Goal: Task Accomplishment & Management: Manage account settings

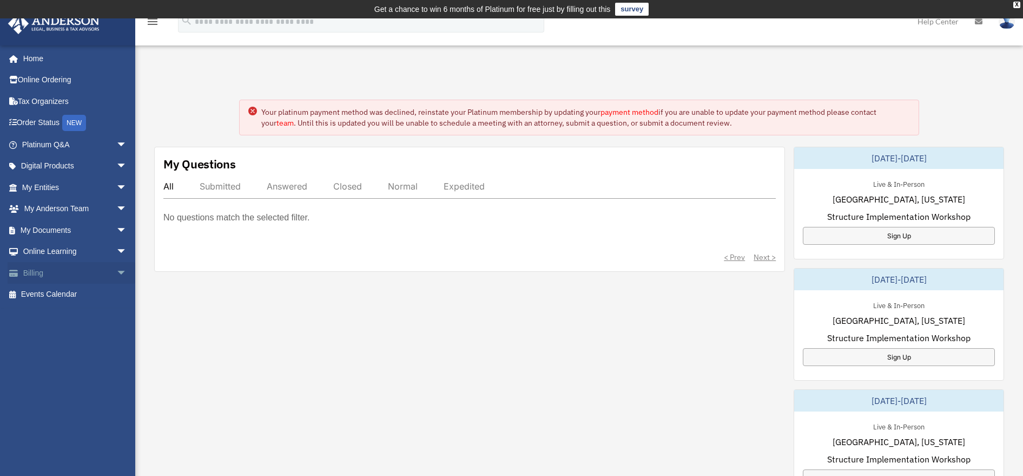
click at [116, 271] on span "arrow_drop_down" at bounding box center [127, 273] width 22 height 22
click at [67, 292] on link "$ Open Invoices" at bounding box center [79, 294] width 128 height 22
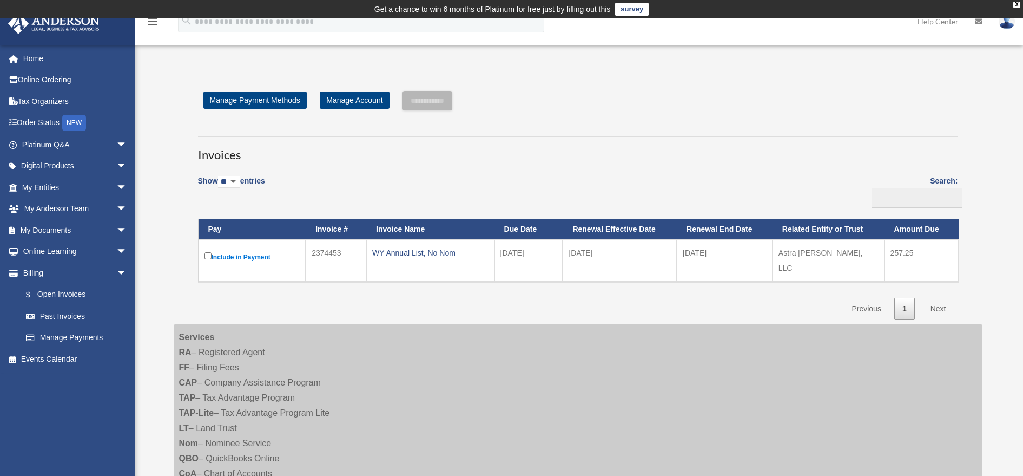
drag, startPoint x: 398, startPoint y: 253, endPoint x: 390, endPoint y: 253, distance: 8.1
click at [390, 253] on div "WY Annual List, No Nom" at bounding box center [430, 252] width 116 height 15
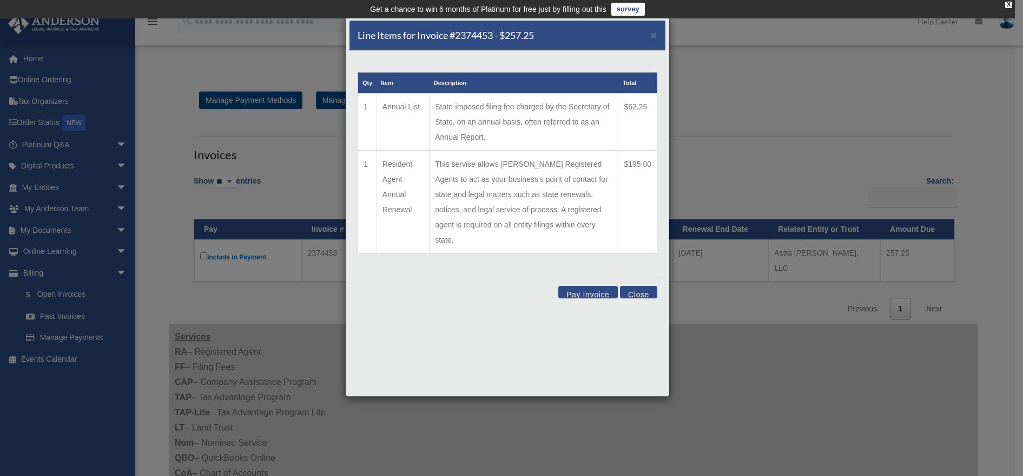
click at [639, 286] on button "Close" at bounding box center [638, 292] width 37 height 12
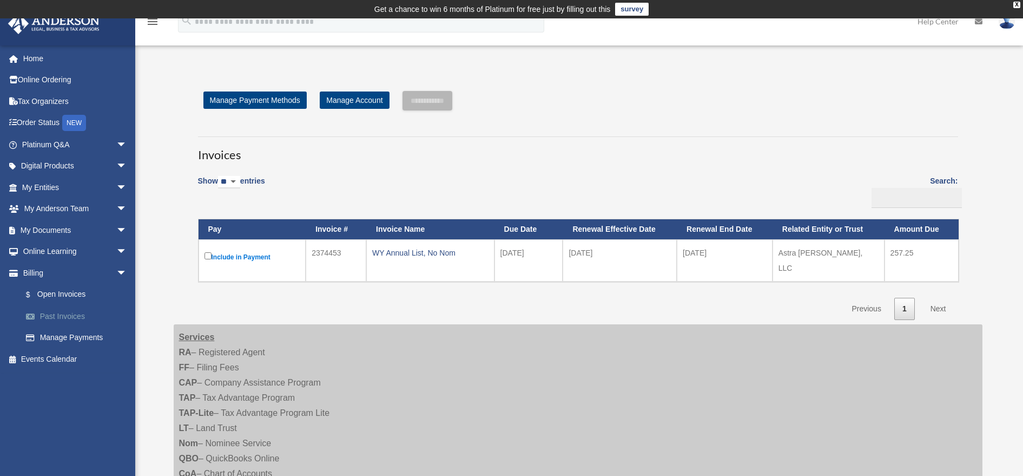
click at [67, 314] on link "Past Invoices" at bounding box center [79, 316] width 128 height 22
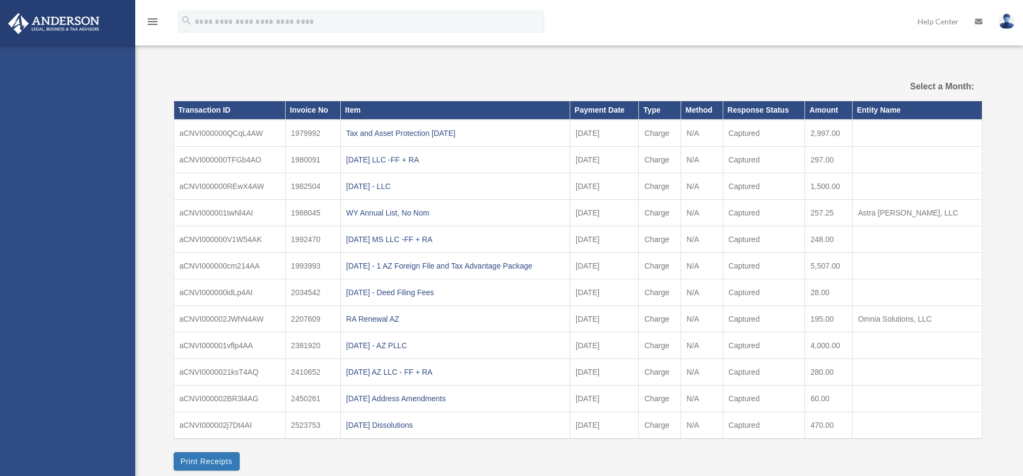
select select
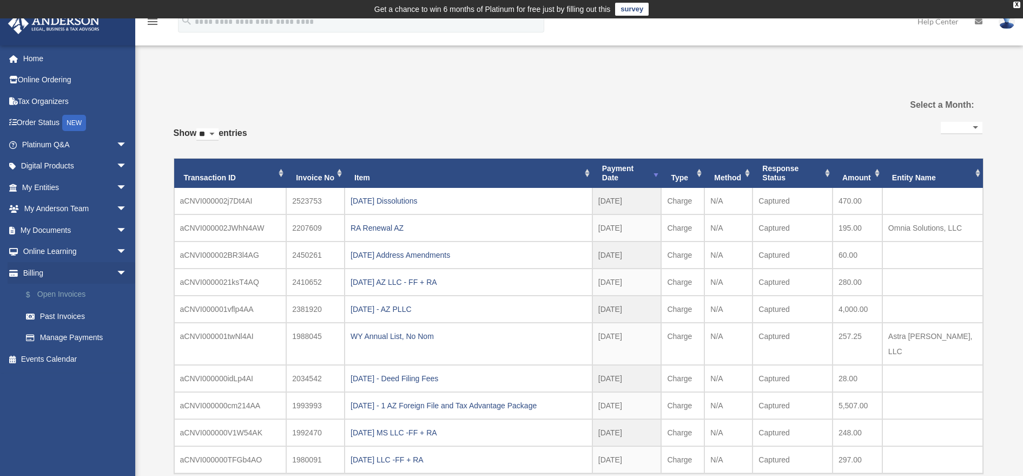
click at [64, 290] on link "$ Open Invoices" at bounding box center [79, 294] width 128 height 22
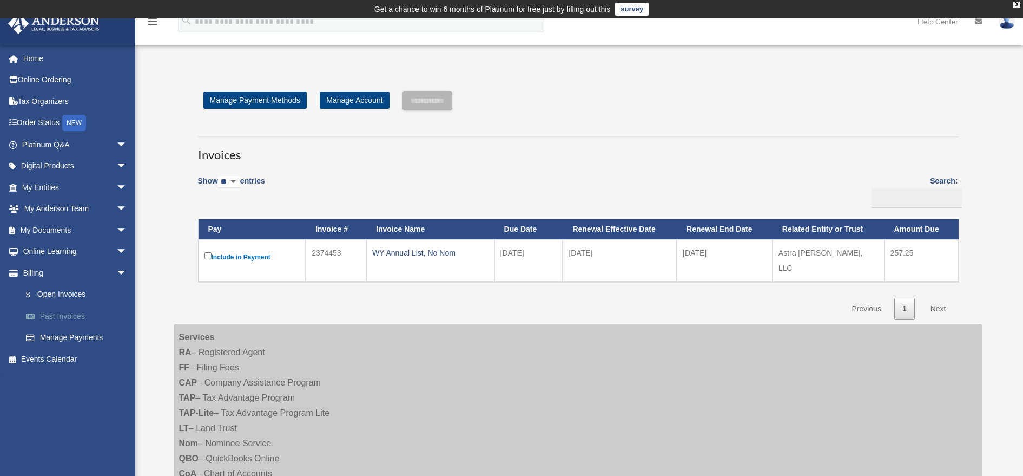
click at [73, 315] on link "Past Invoices" at bounding box center [79, 316] width 128 height 22
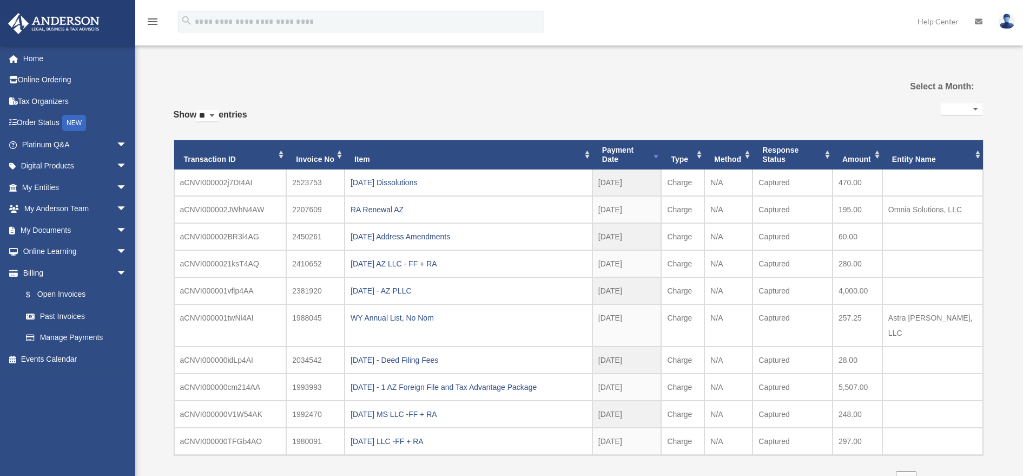
select select
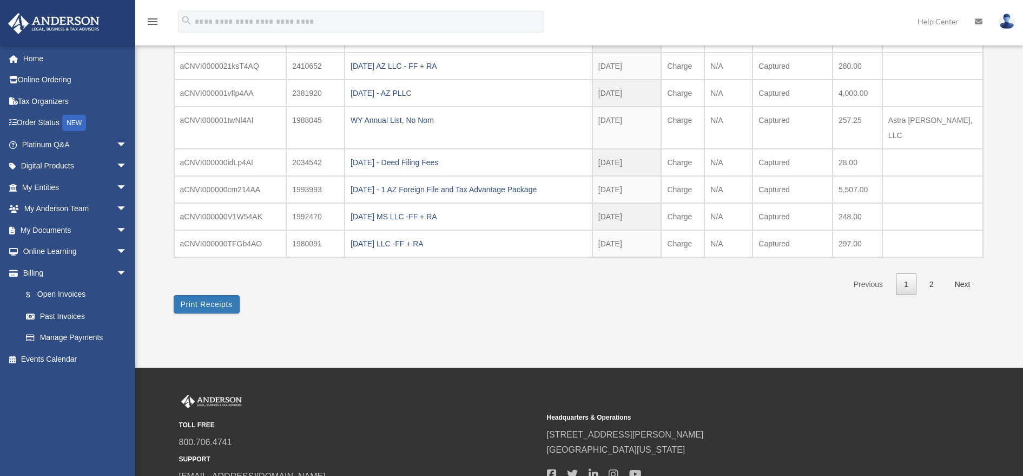
scroll to position [216, 0]
click at [931, 273] on link "2" at bounding box center [931, 284] width 21 height 22
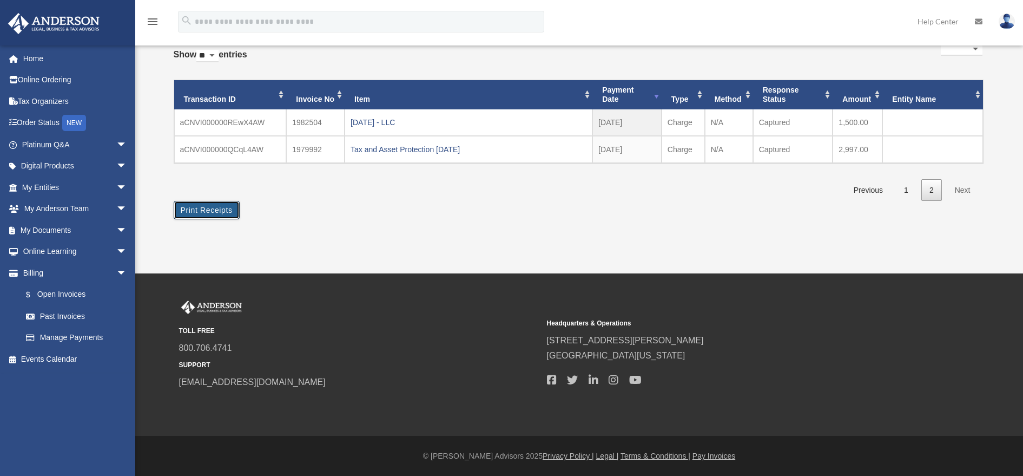
drag, startPoint x: 221, startPoint y: 206, endPoint x: 428, endPoint y: 243, distance: 210.4
click at [221, 206] on button "Print Receipts" at bounding box center [207, 210] width 66 height 18
click at [911, 189] on link "1" at bounding box center [906, 190] width 21 height 22
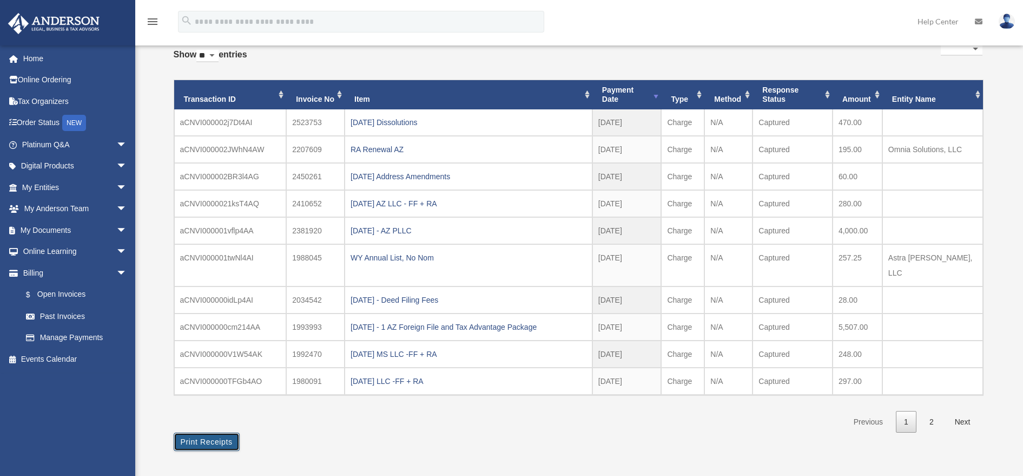
click at [207, 432] on button "Print Receipts" at bounding box center [207, 441] width 66 height 18
click at [49, 291] on link "$ Open Invoices" at bounding box center [79, 294] width 128 height 22
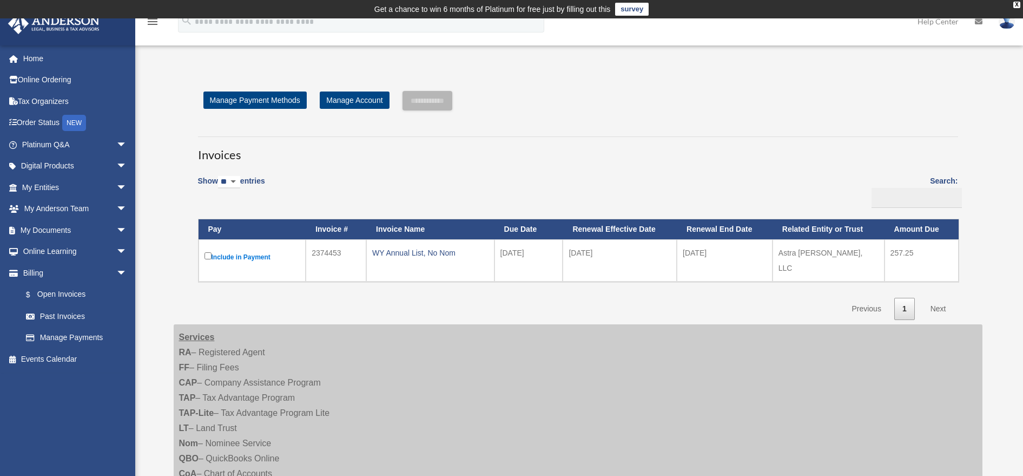
click at [254, 256] on label "Include in Payment" at bounding box center [253, 257] width 96 height 14
click at [404, 253] on div "WY Annual List, No Nom" at bounding box center [430, 252] width 116 height 15
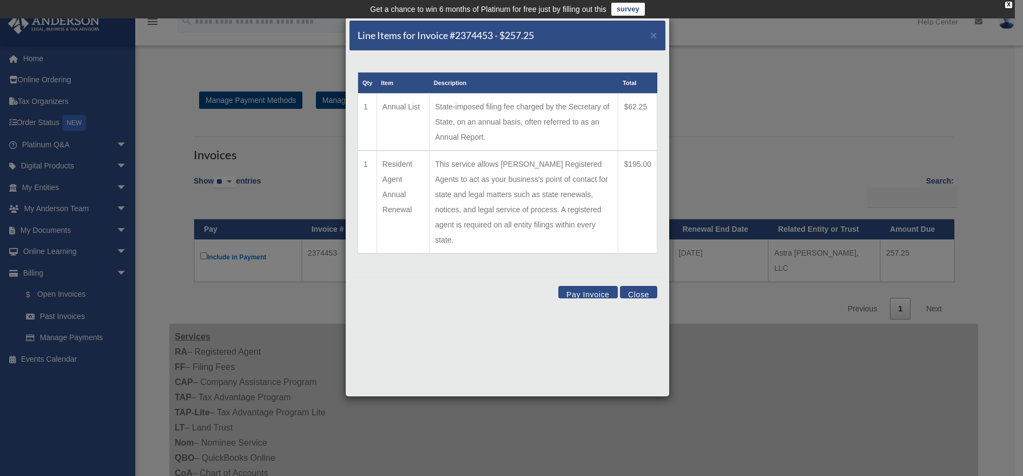
click at [636, 286] on button "Close" at bounding box center [638, 292] width 37 height 12
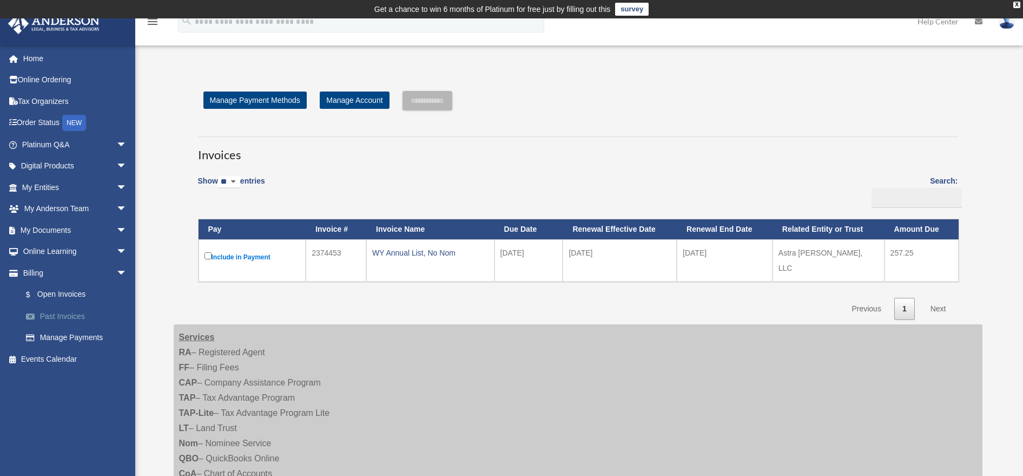
click at [64, 313] on link "Past Invoices" at bounding box center [79, 316] width 128 height 22
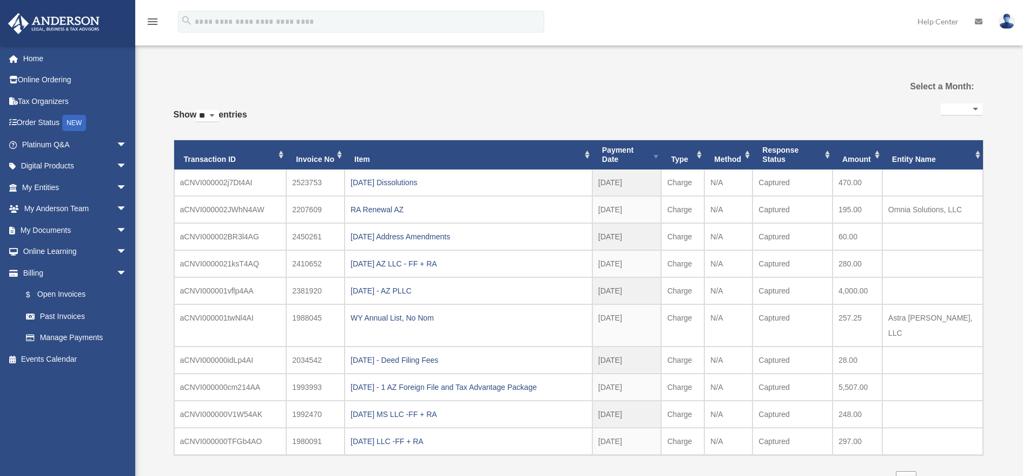
select select
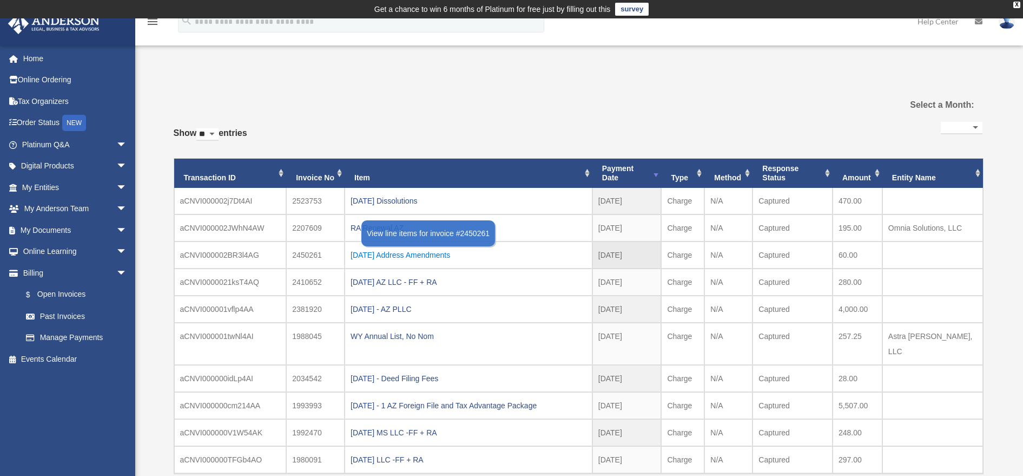
click at [426, 256] on div "[DATE] Address Amendments" at bounding box center [469, 254] width 236 height 15
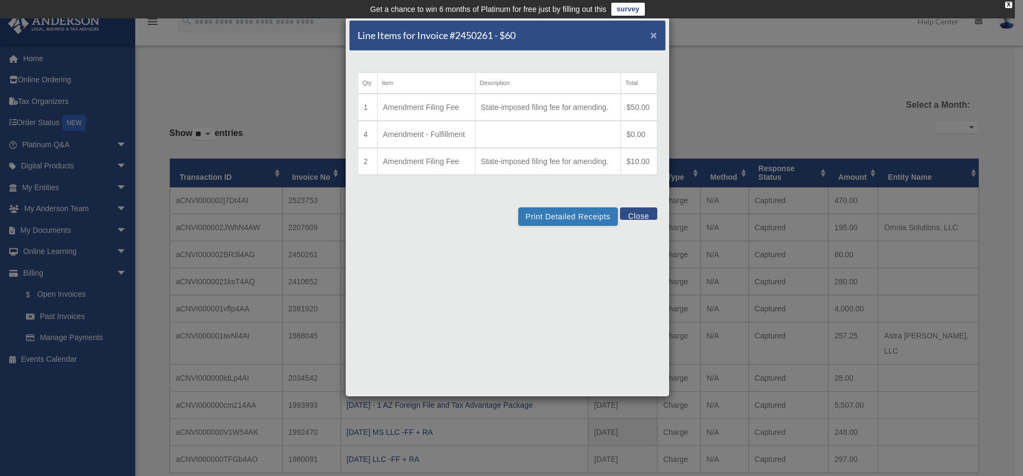
click at [656, 39] on span "×" at bounding box center [653, 35] width 7 height 12
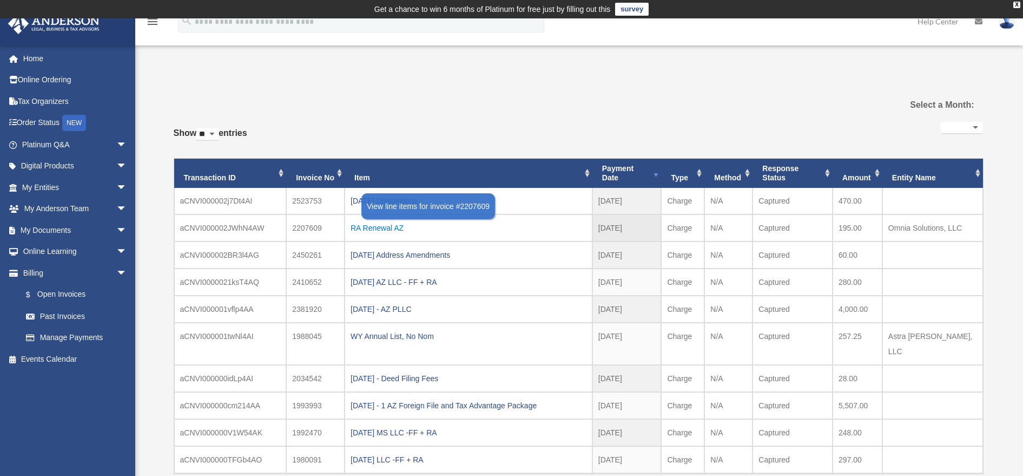
click at [378, 228] on div "RA Renewal AZ" at bounding box center [469, 227] width 236 height 15
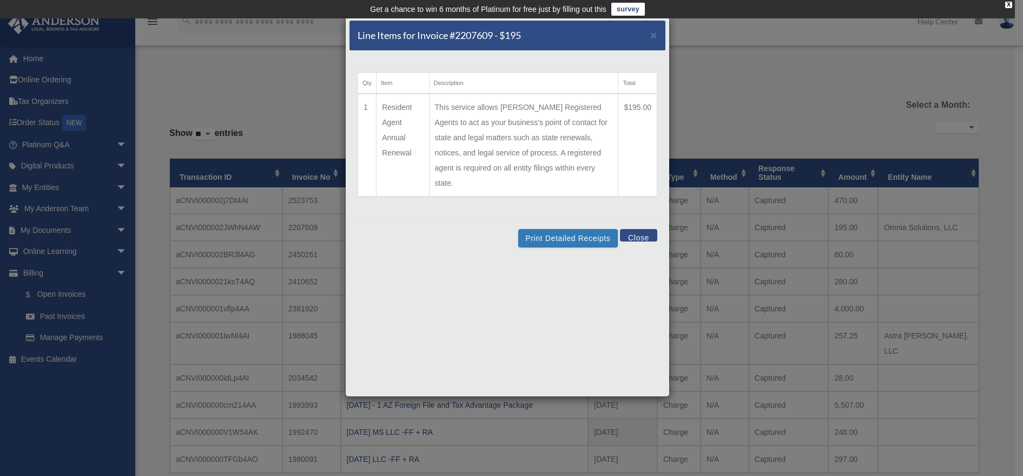
click at [637, 229] on button "Close" at bounding box center [638, 235] width 37 height 12
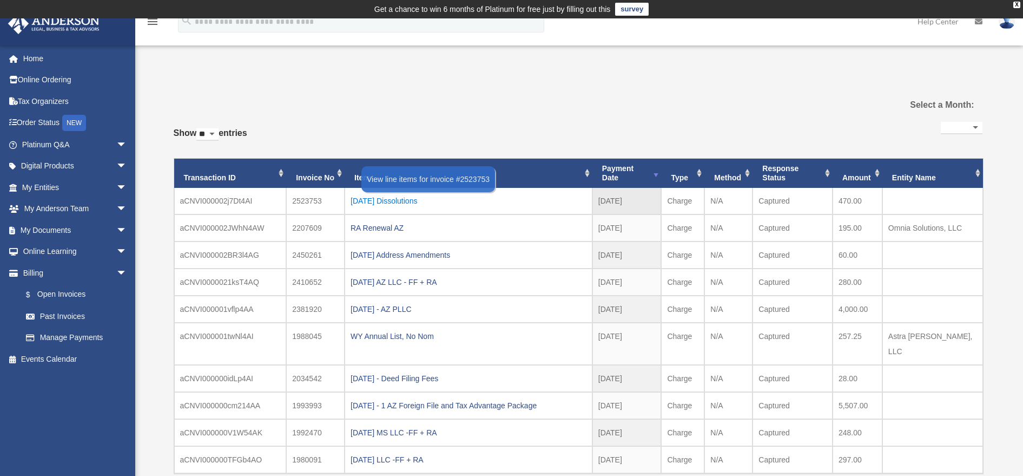
click at [399, 199] on div "[DATE] Dissolutions" at bounding box center [469, 200] width 236 height 15
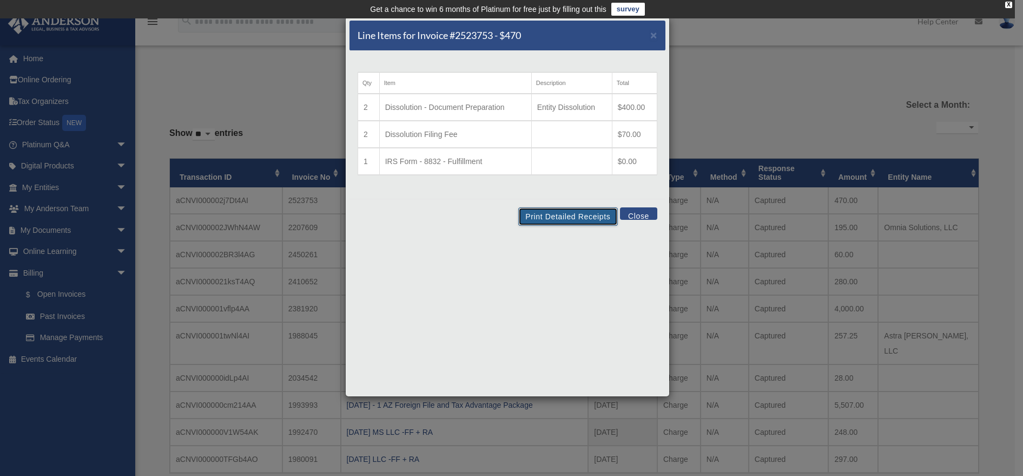
click at [567, 216] on button "Print Detailed Receipts" at bounding box center [567, 216] width 99 height 18
click at [638, 215] on button "Close" at bounding box center [638, 213] width 37 height 12
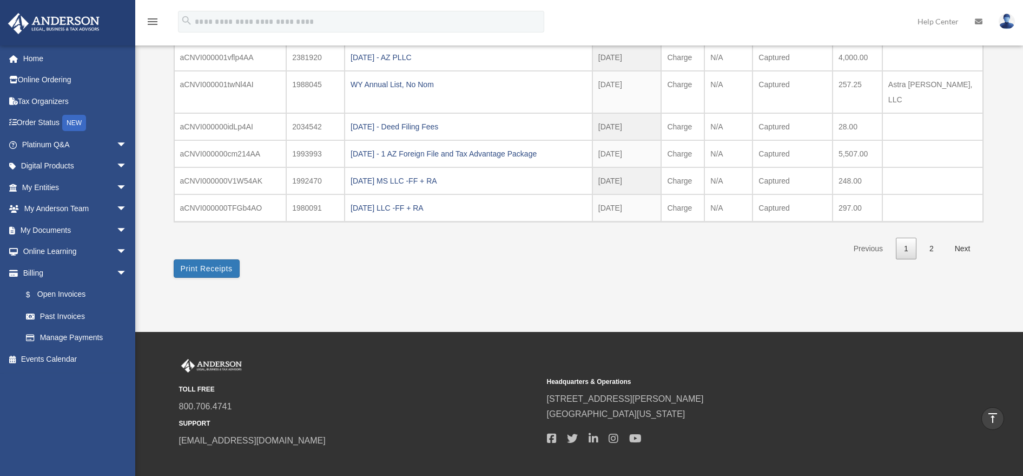
scroll to position [271, 0]
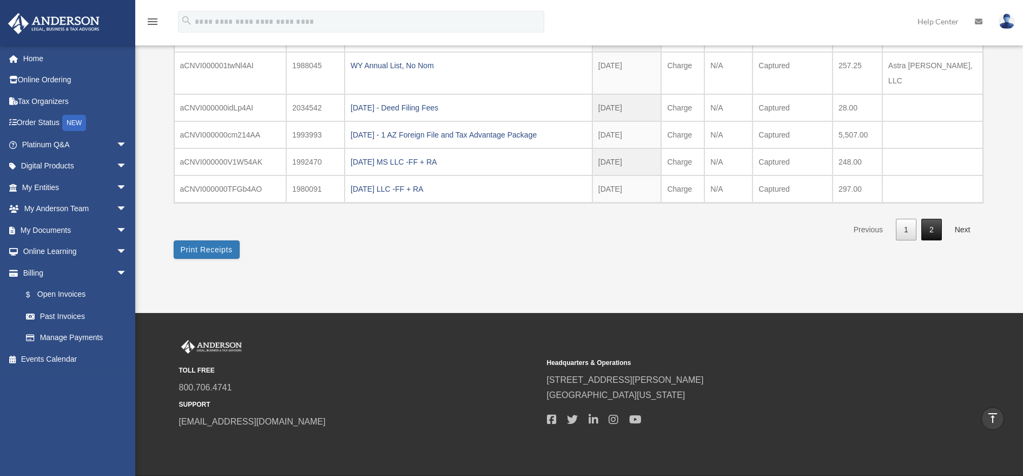
click at [929, 219] on link "2" at bounding box center [931, 230] width 21 height 22
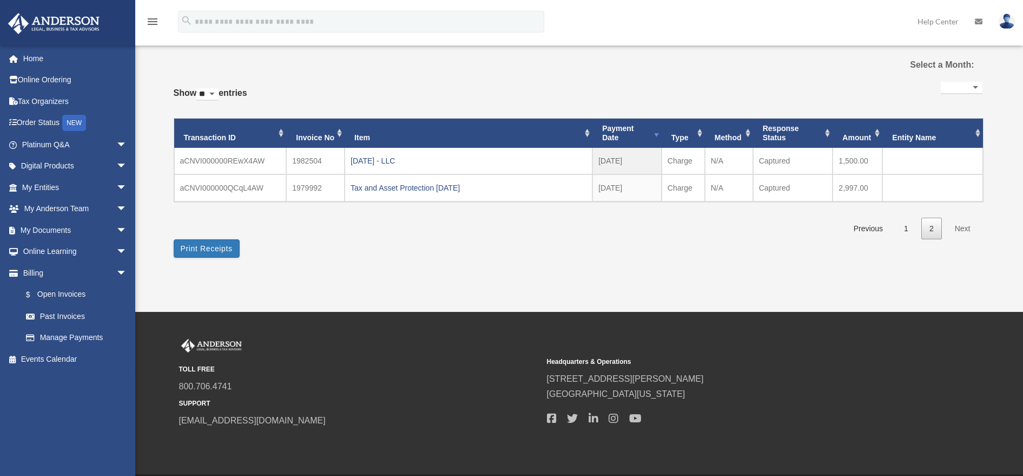
scroll to position [0, 0]
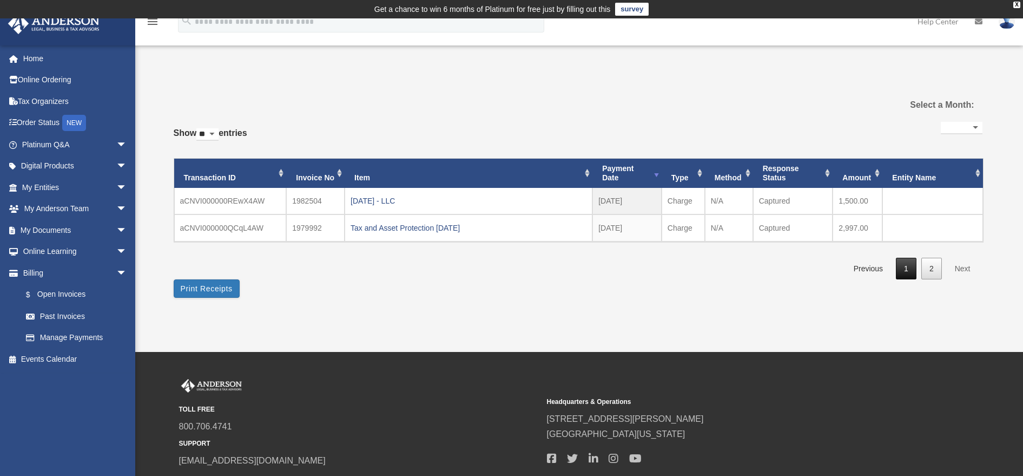
click at [907, 266] on link "1" at bounding box center [906, 269] width 21 height 22
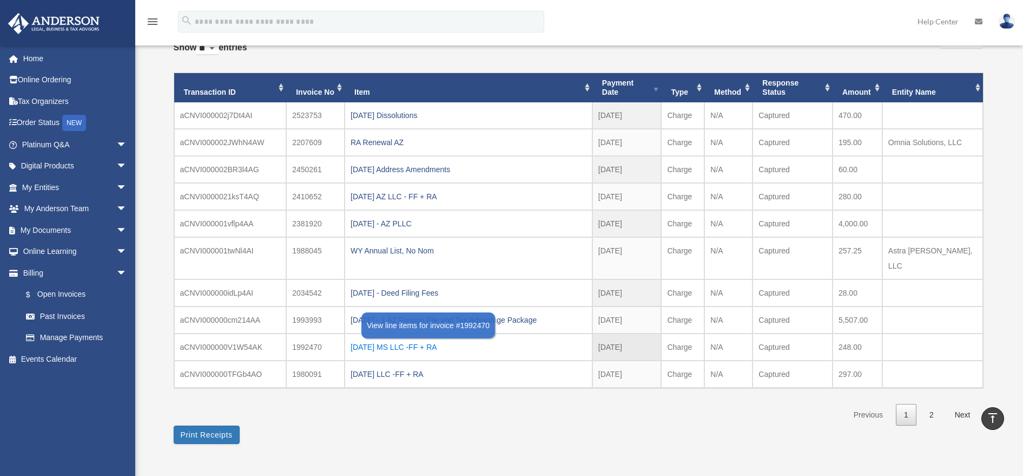
scroll to position [78, 0]
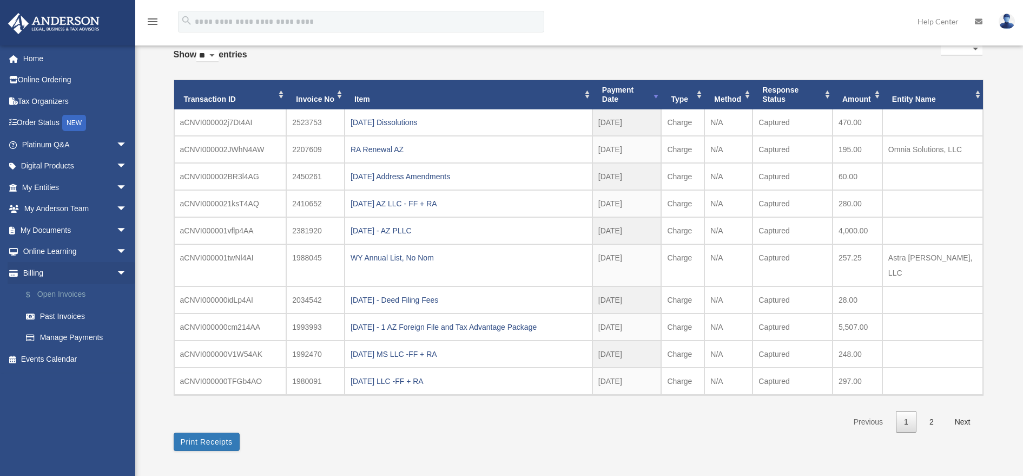
click at [68, 292] on link "$ Open Invoices" at bounding box center [79, 294] width 128 height 22
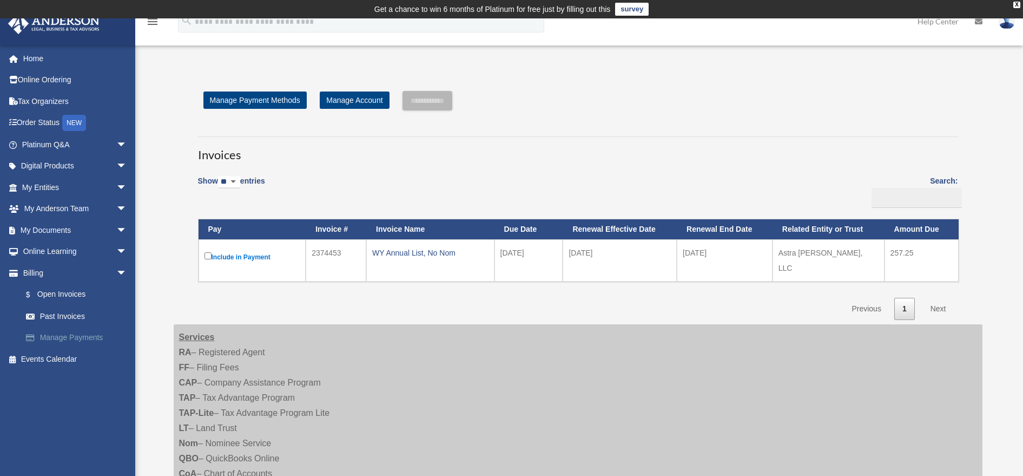
click at [77, 335] on link "Manage Payments" at bounding box center [79, 338] width 128 height 22
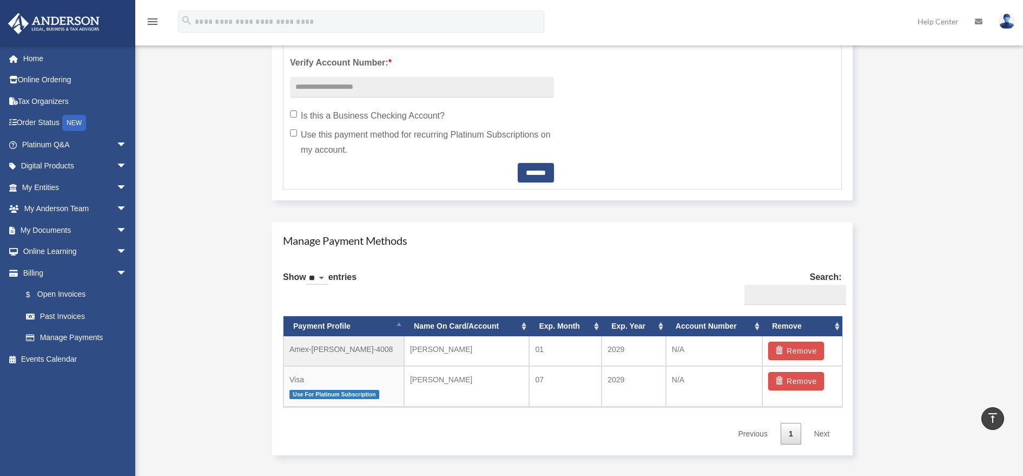
scroll to position [487, 0]
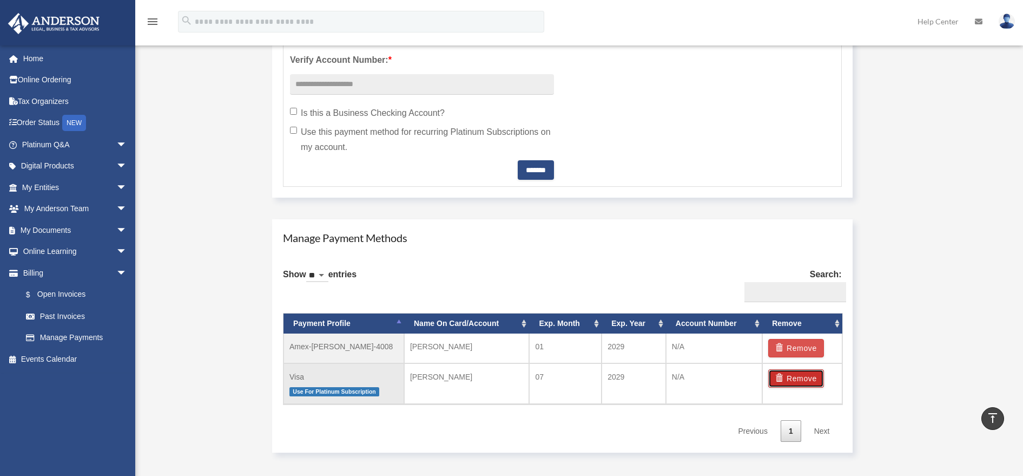
click at [794, 379] on button "Remove" at bounding box center [796, 378] width 56 height 18
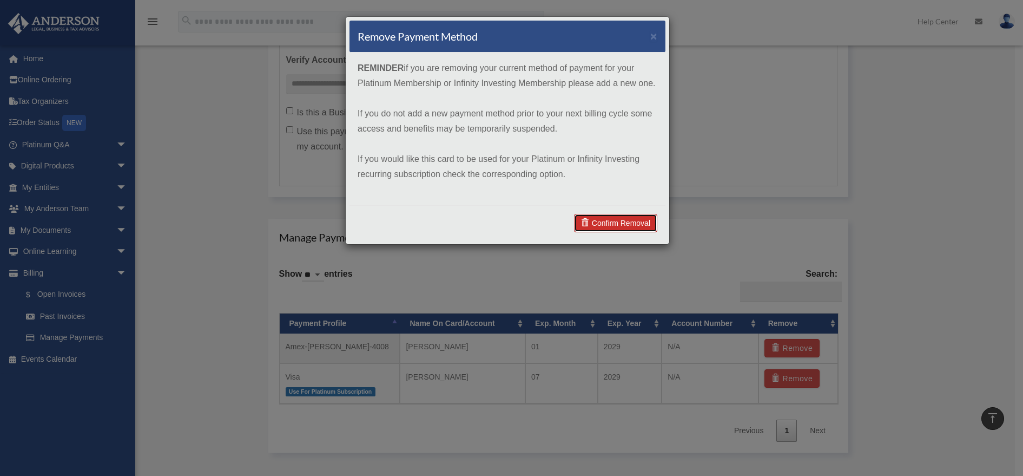
click at [604, 222] on link "Confirm Removal" at bounding box center [615, 223] width 83 height 18
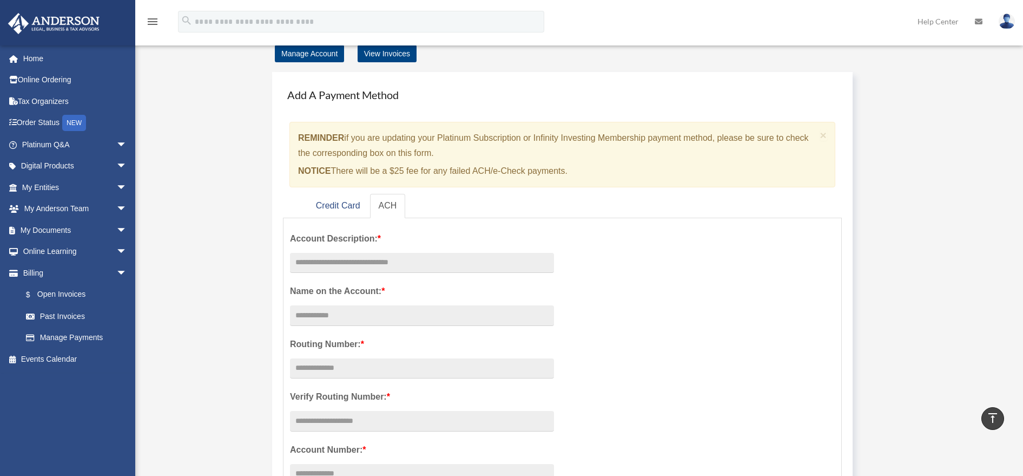
scroll to position [0, 0]
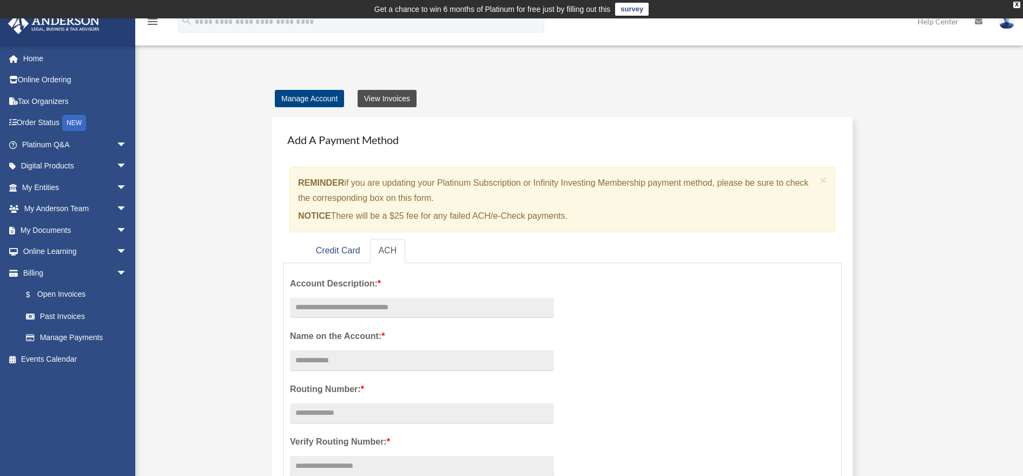
click at [395, 95] on link "View Invoices" at bounding box center [387, 98] width 59 height 17
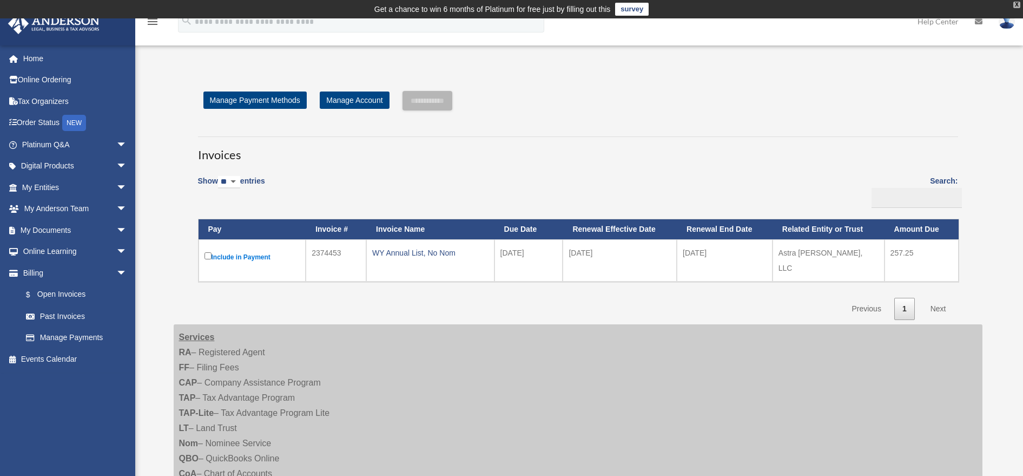
click at [1018, 4] on div "X" at bounding box center [1016, 5] width 7 height 6
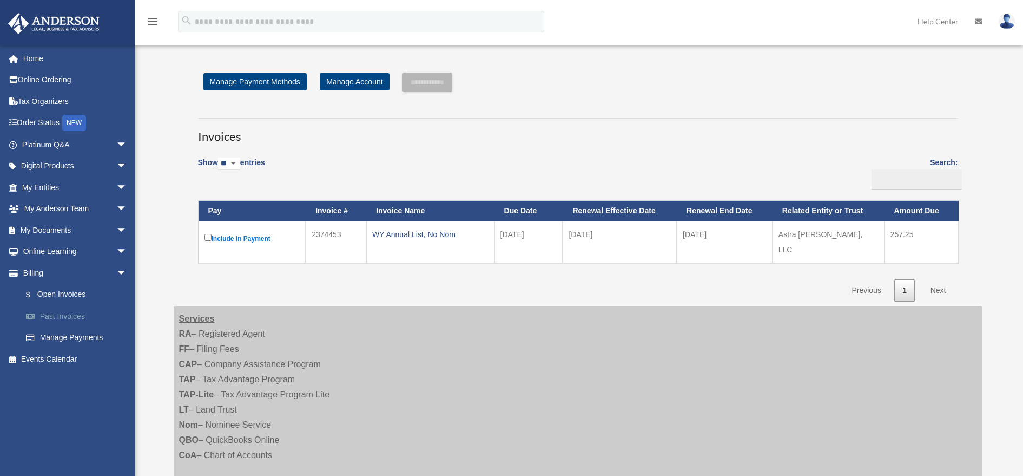
click at [48, 315] on link "Past Invoices" at bounding box center [79, 316] width 128 height 22
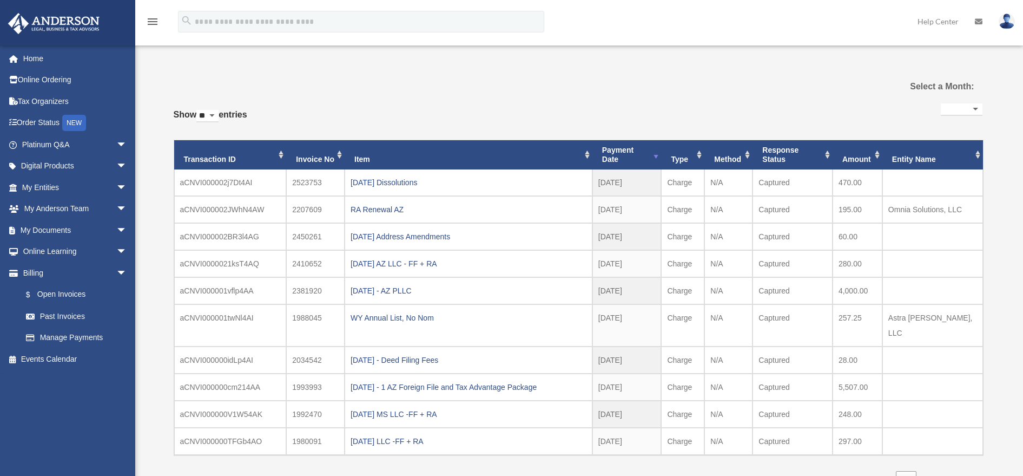
select select
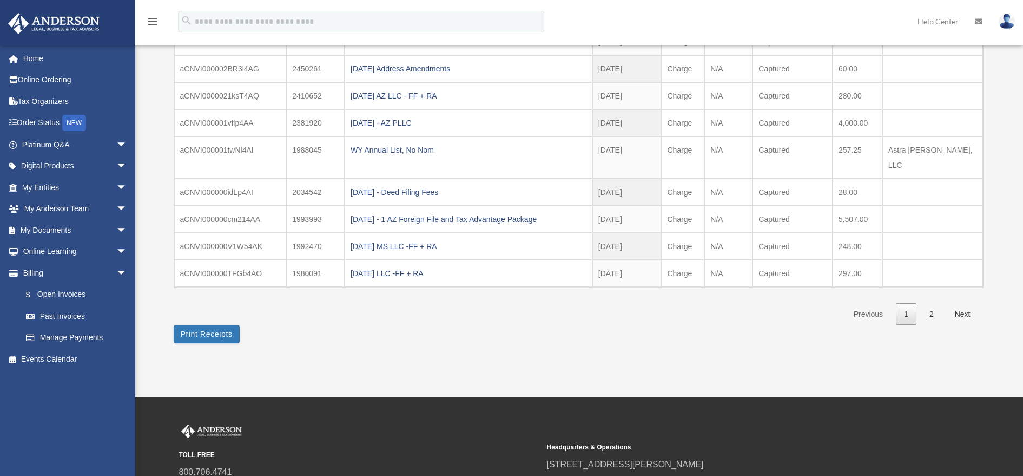
scroll to position [216, 0]
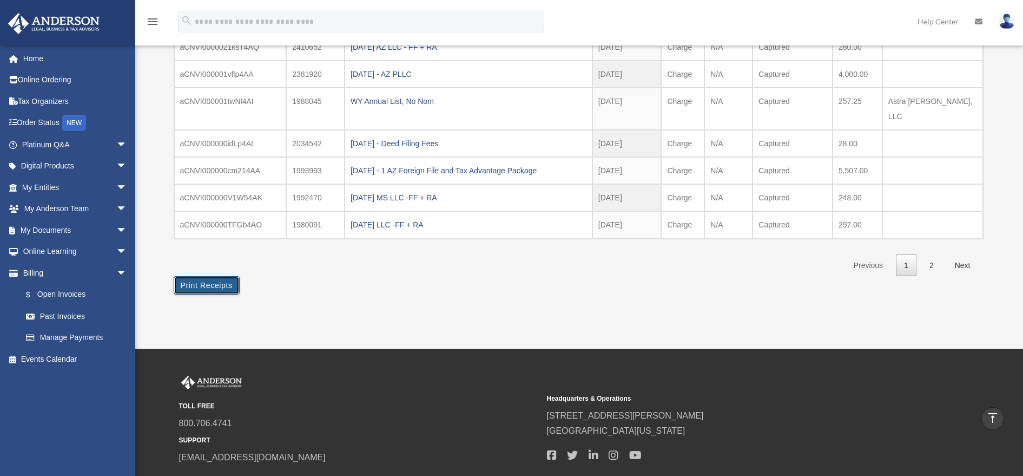
click at [188, 276] on button "Print Receipts" at bounding box center [207, 285] width 66 height 18
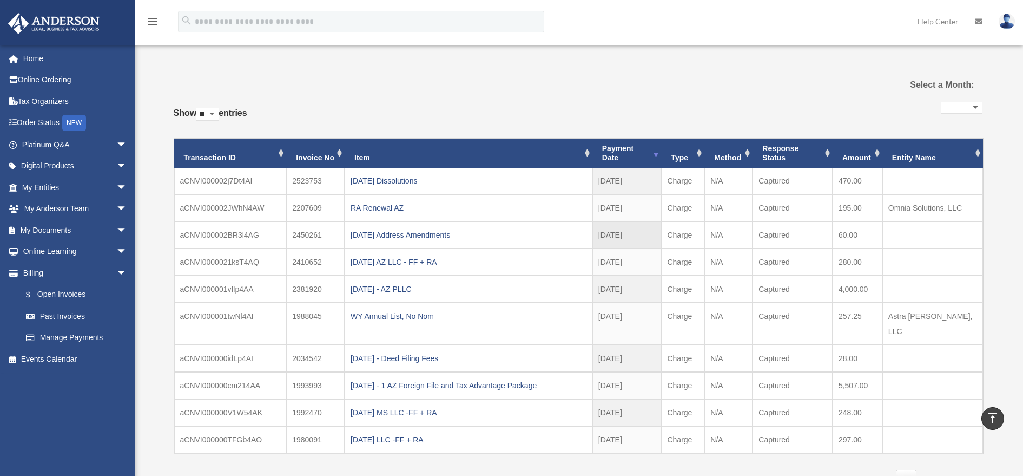
scroll to position [0, 0]
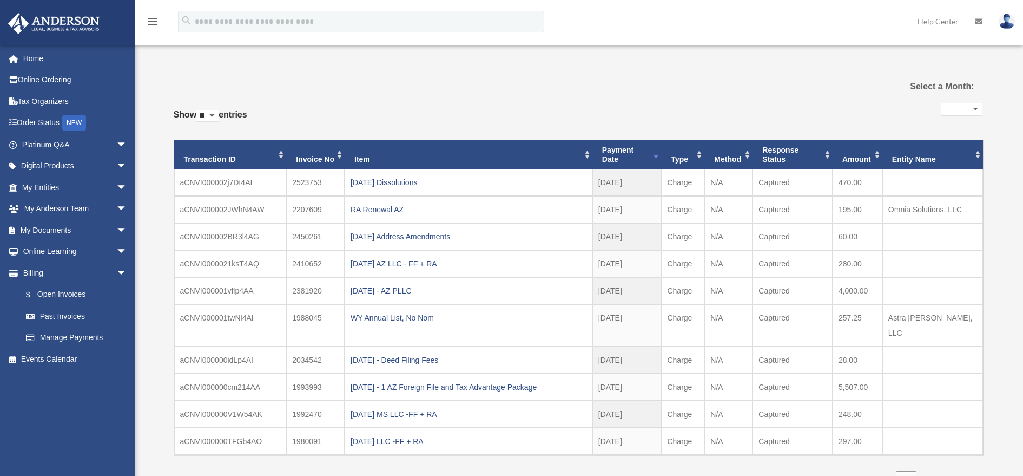
click at [655, 155] on th "Payment Date" at bounding box center [626, 154] width 69 height 29
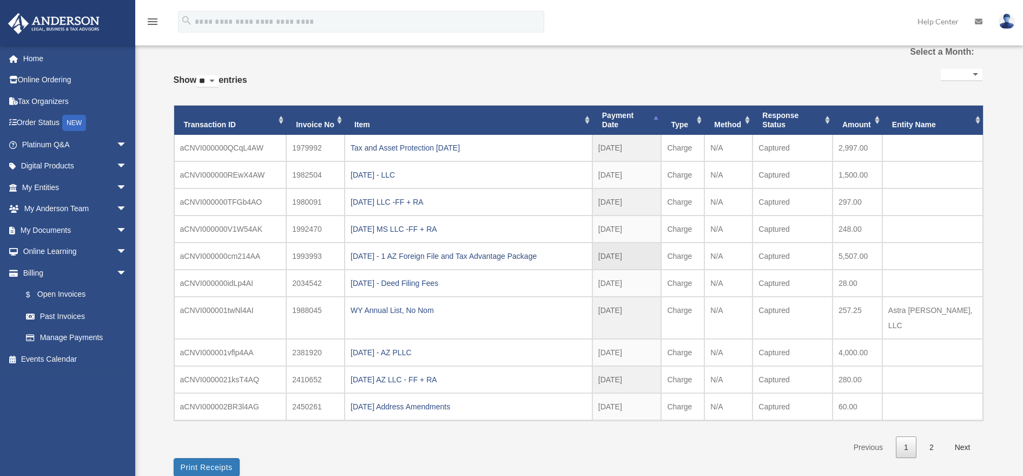
scroll to position [108, 0]
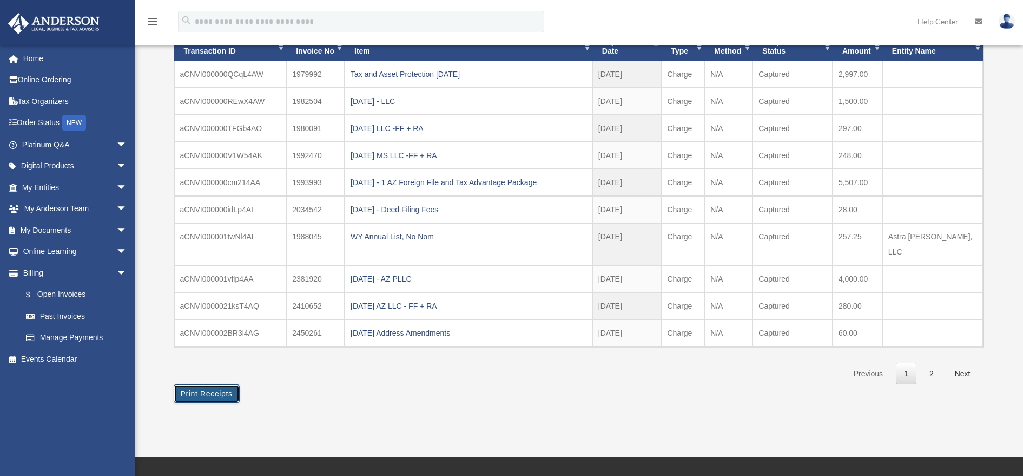
click at [214, 384] on button "Print Receipts" at bounding box center [207, 393] width 66 height 18
click at [923, 362] on link "2" at bounding box center [931, 373] width 21 height 22
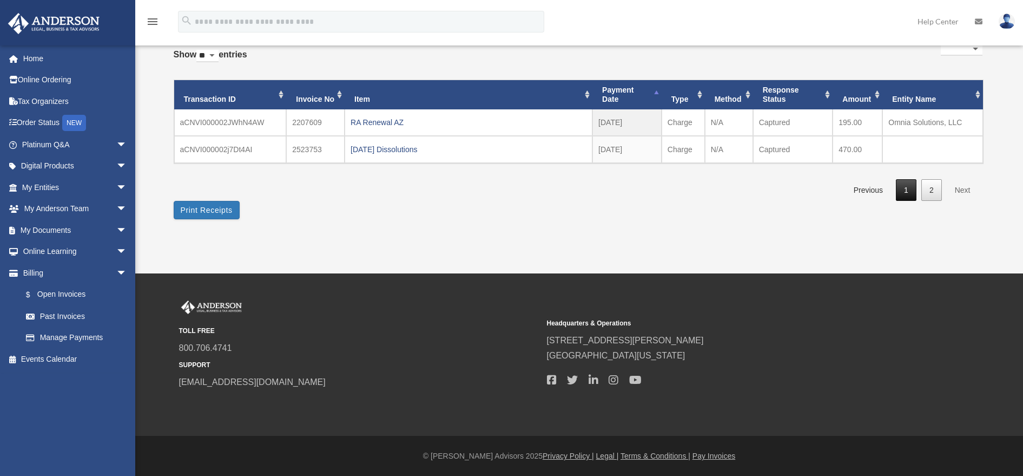
click at [903, 191] on link "1" at bounding box center [906, 190] width 21 height 22
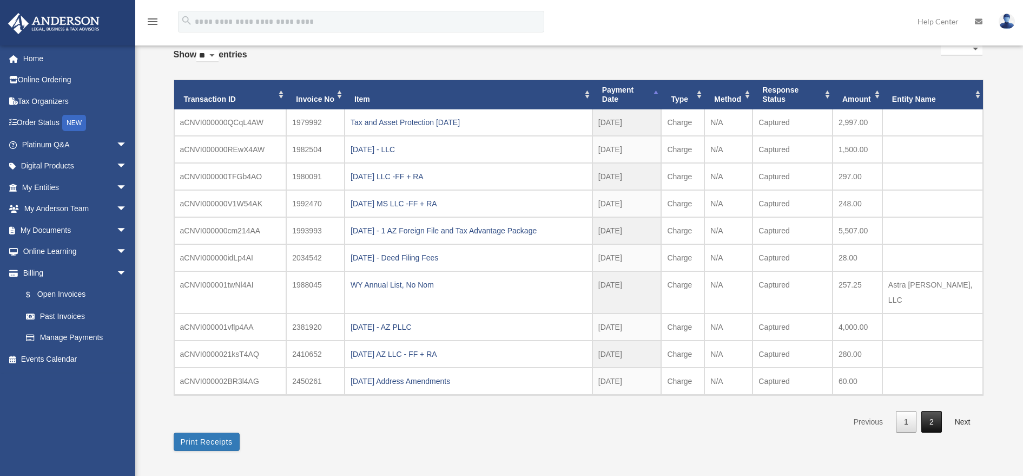
click at [933, 411] on link "2" at bounding box center [931, 422] width 21 height 22
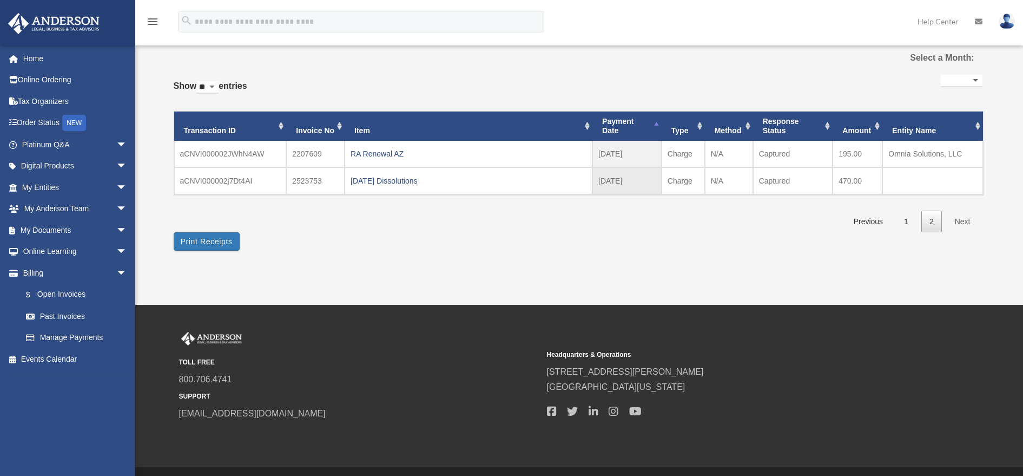
scroll to position [0, 0]
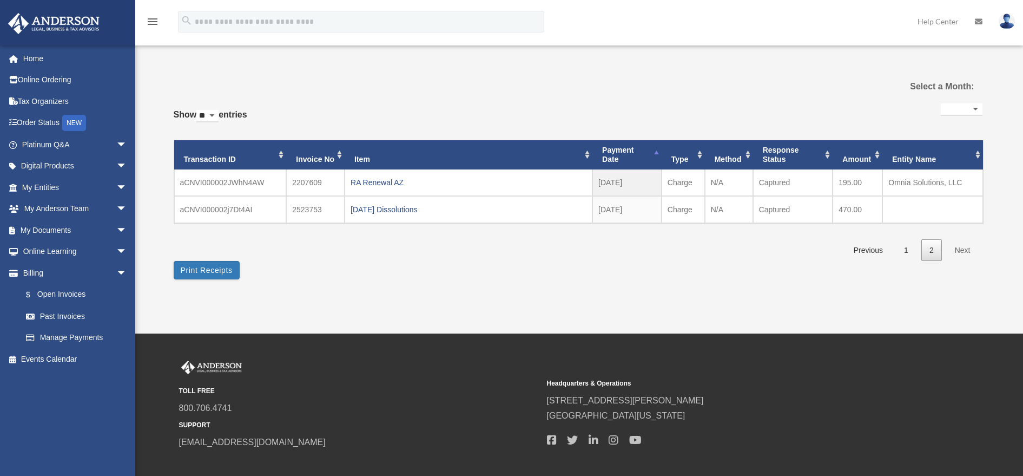
click at [1004, 18] on img at bounding box center [1007, 22] width 16 height 16
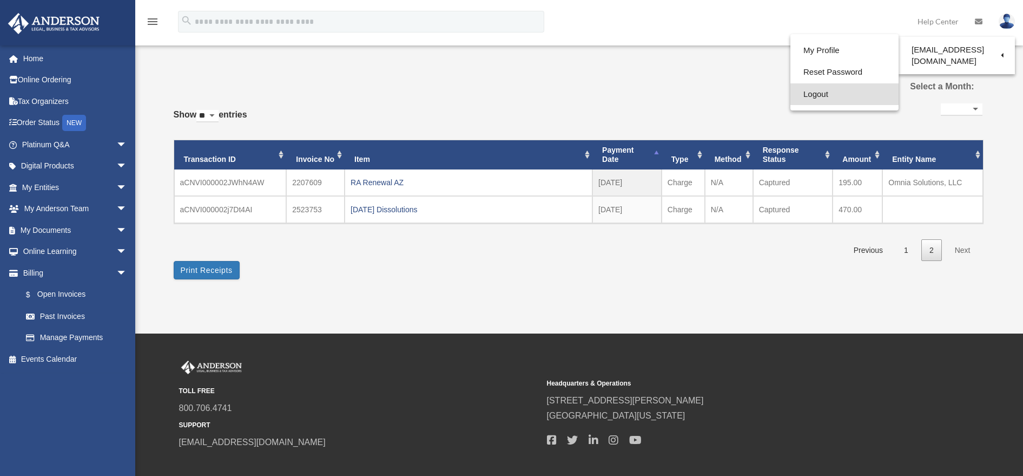
click at [813, 94] on link "Logout" at bounding box center [844, 94] width 108 height 22
